Goal: Task Accomplishment & Management: Use online tool/utility

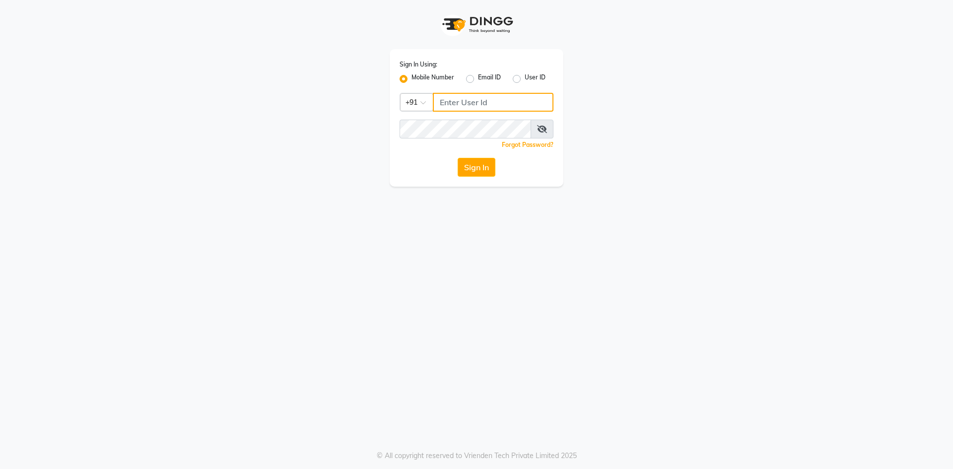
click at [436, 100] on input "Username" at bounding box center [493, 102] width 121 height 19
type input "6363023896"
click at [481, 167] on button "Sign In" at bounding box center [476, 167] width 38 height 19
click at [437, 106] on input "Username" at bounding box center [493, 102] width 121 height 19
click at [466, 166] on button "Sign In" at bounding box center [476, 167] width 38 height 19
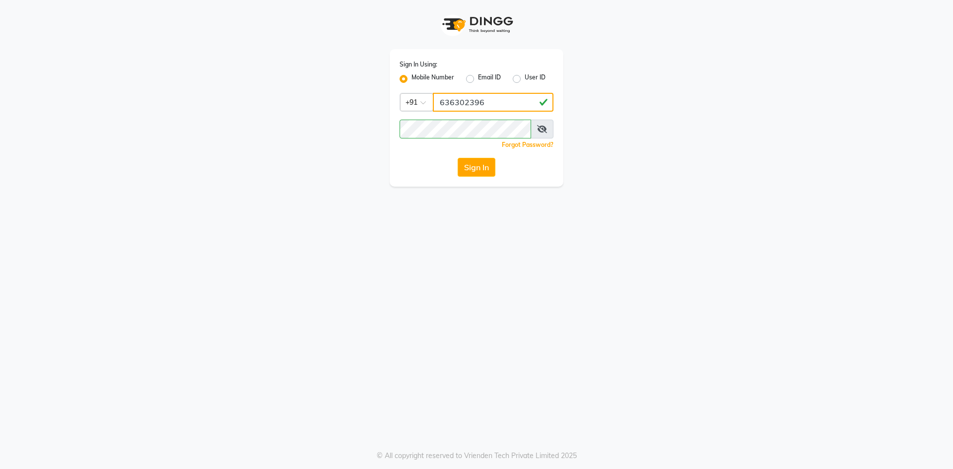
click at [472, 103] on input "636302396" at bounding box center [493, 102] width 121 height 19
type input "6363023896"
click at [475, 165] on button "Sign In" at bounding box center [476, 167] width 38 height 19
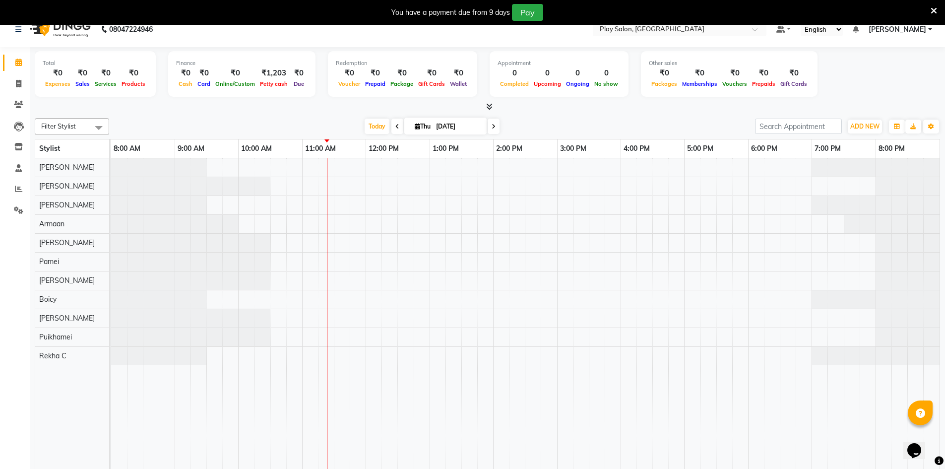
scroll to position [25, 0]
